Goal: Task Accomplishment & Management: Manage account settings

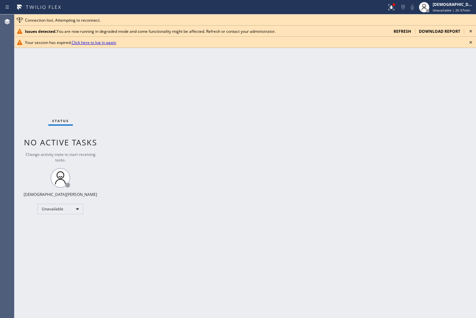
click at [35, 72] on div "Status No active tasks Change activity state to start receiving tasks. [PERSON_…" at bounding box center [60, 165] width 92 height 303
click at [19, 99] on div "Status No active tasks Change activity state to start receiving tasks. [PERSON_…" at bounding box center [60, 165] width 92 height 303
click at [456, 4] on div "[DEMOGRAPHIC_DATA][PERSON_NAME]" at bounding box center [452, 5] width 41 height 6
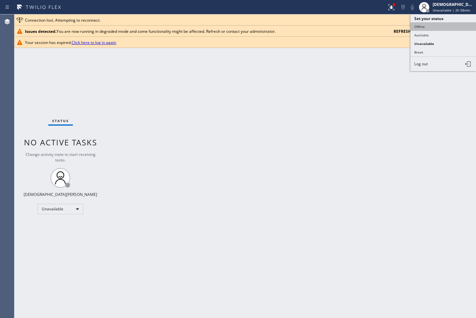
click at [439, 28] on button "Offline" at bounding box center [443, 26] width 66 height 9
